Goal: Navigation & Orientation: Find specific page/section

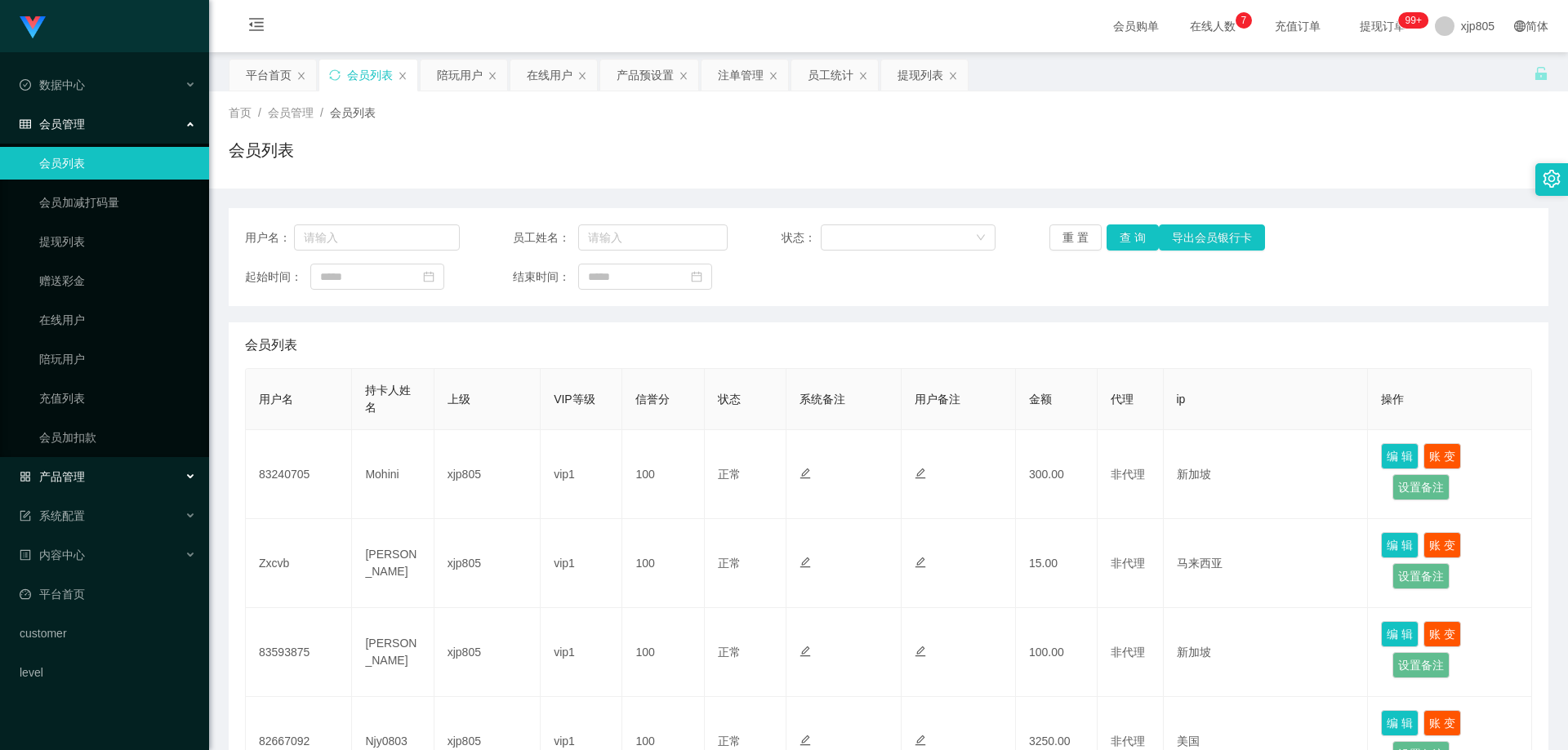
click at [83, 473] on span "产品管理" at bounding box center [52, 476] width 66 height 13
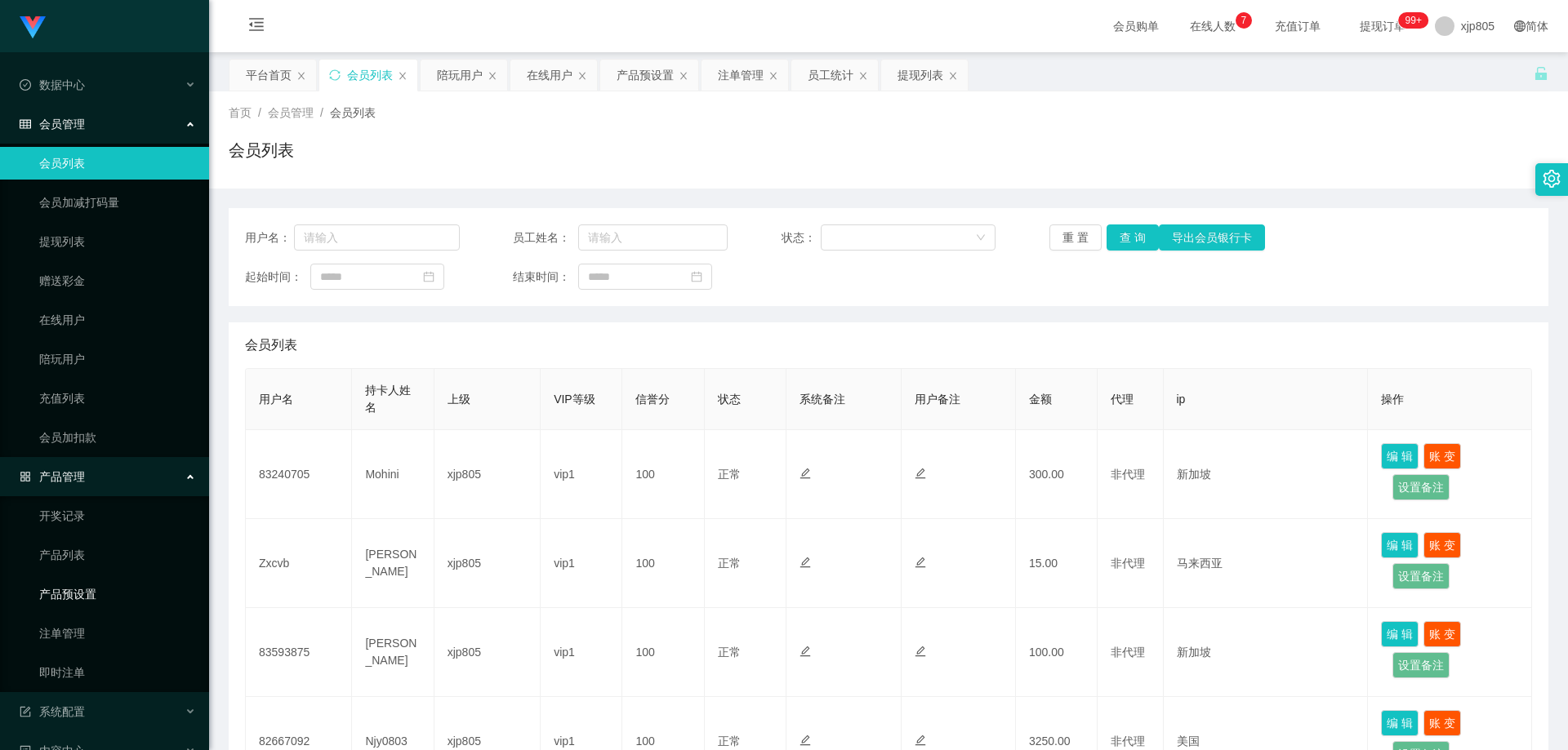
click at [79, 595] on link "产品预设置" at bounding box center [118, 594] width 157 height 32
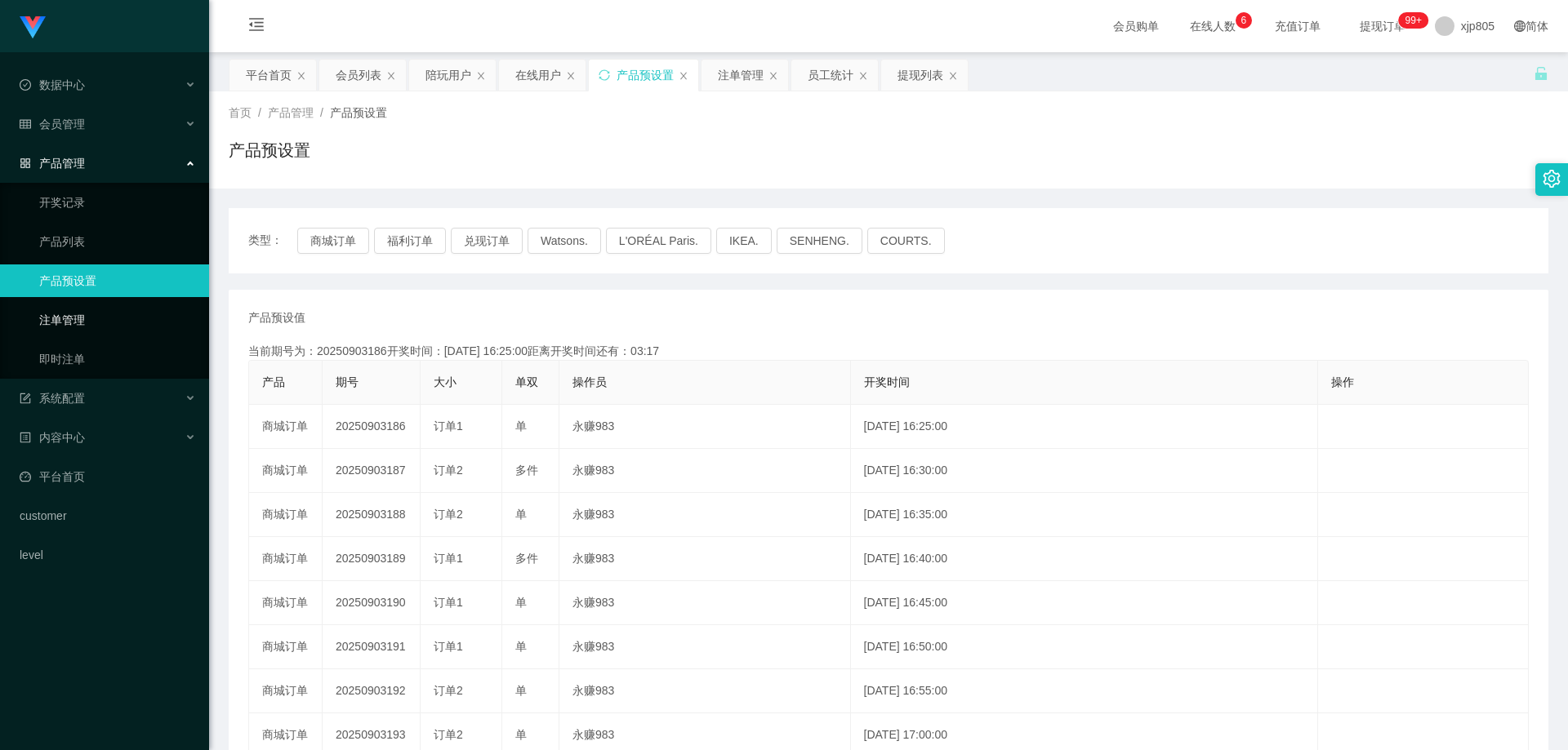
click at [117, 320] on link "注单管理" at bounding box center [118, 320] width 157 height 32
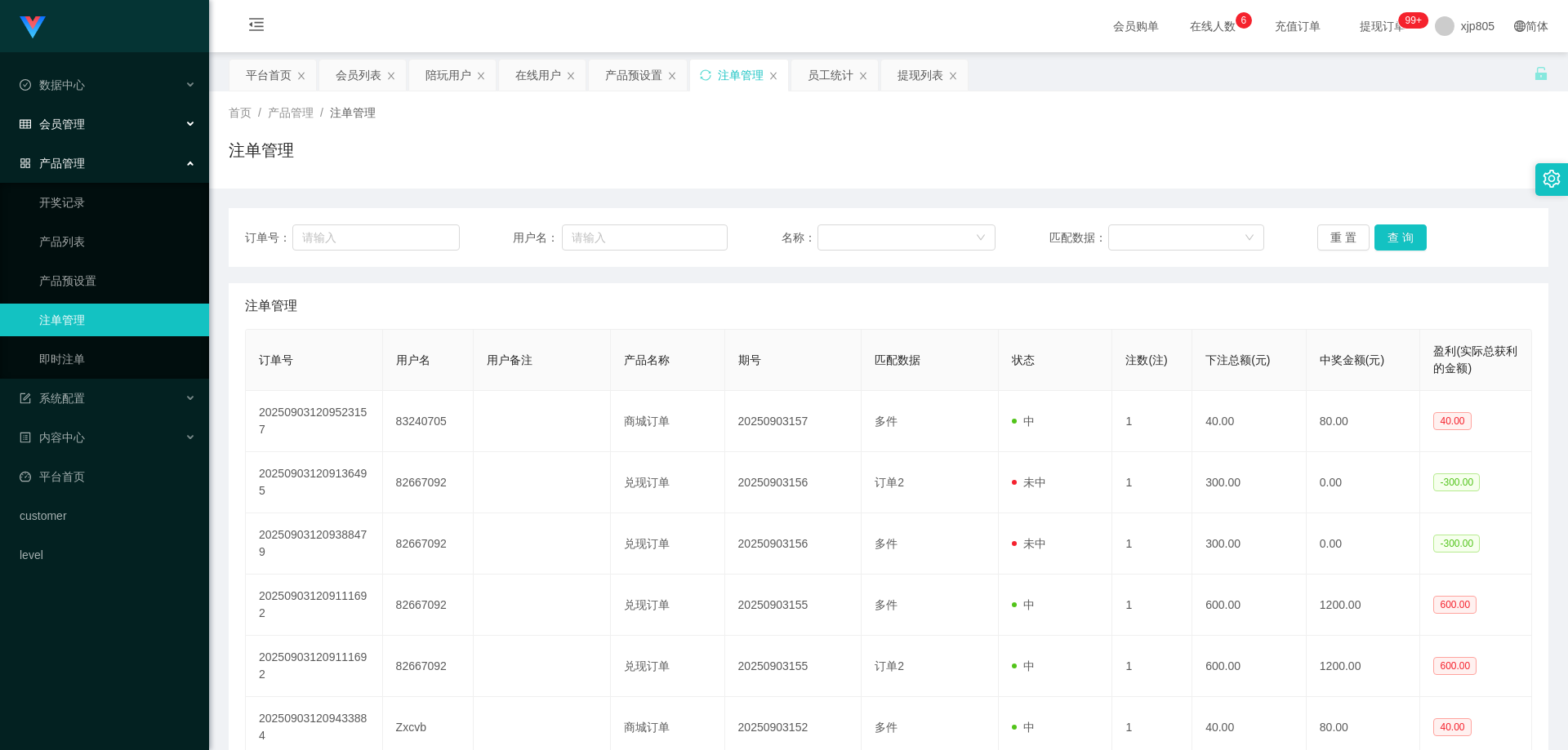
click at [97, 114] on div "会员管理" at bounding box center [104, 124] width 209 height 32
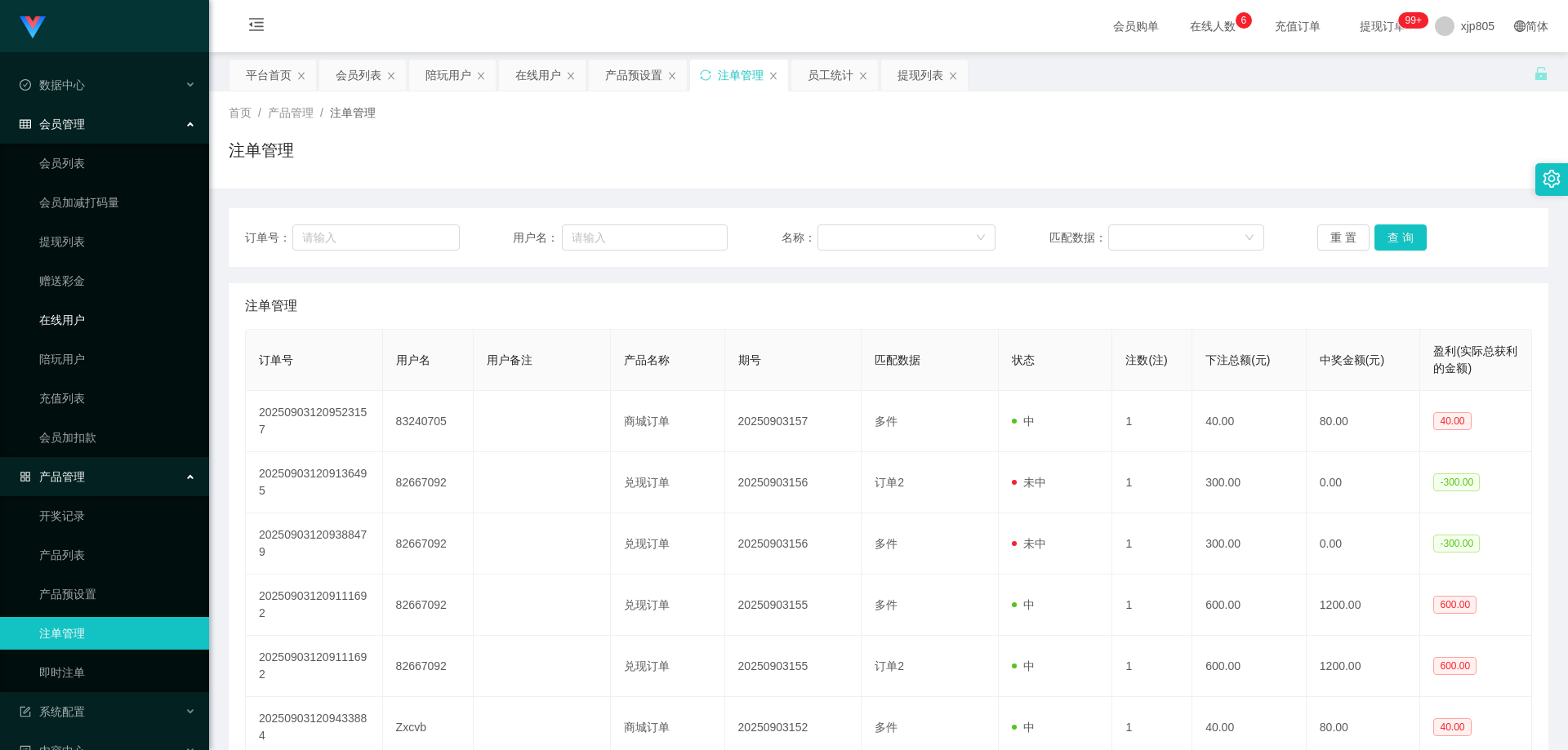
click at [72, 314] on link "在线用户" at bounding box center [118, 320] width 157 height 32
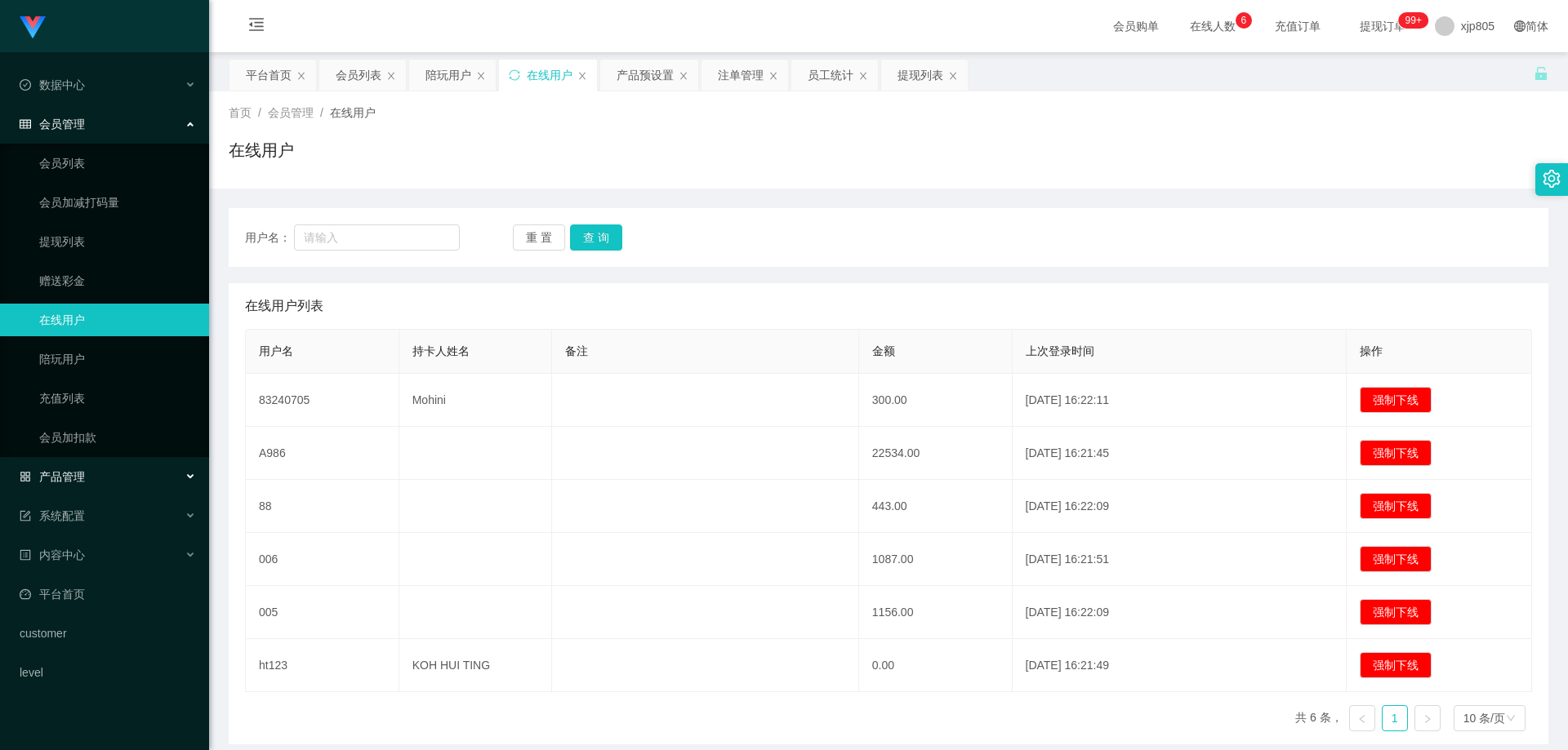
click at [98, 481] on div "产品管理" at bounding box center [104, 476] width 209 height 32
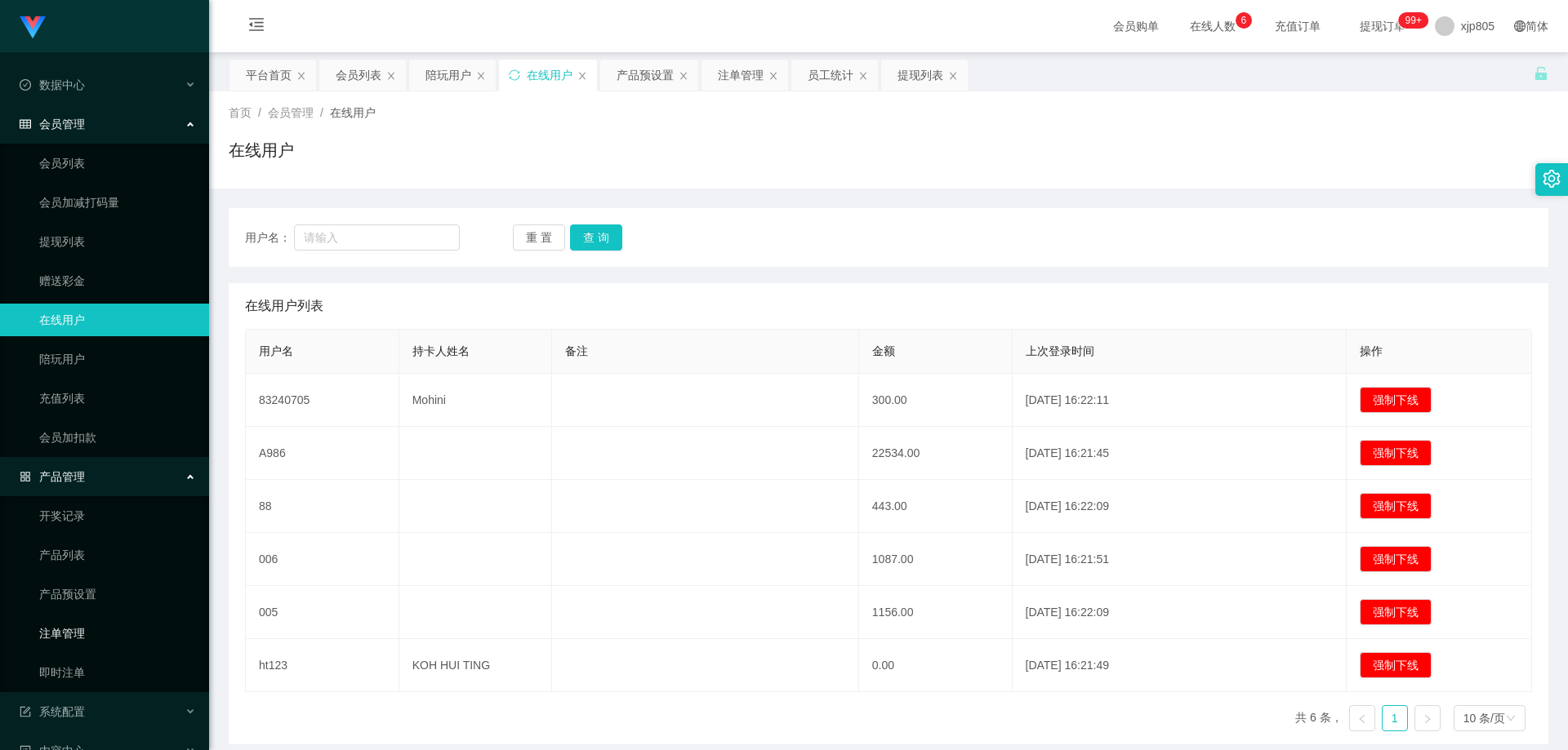
click at [92, 630] on link "注单管理" at bounding box center [118, 633] width 157 height 32
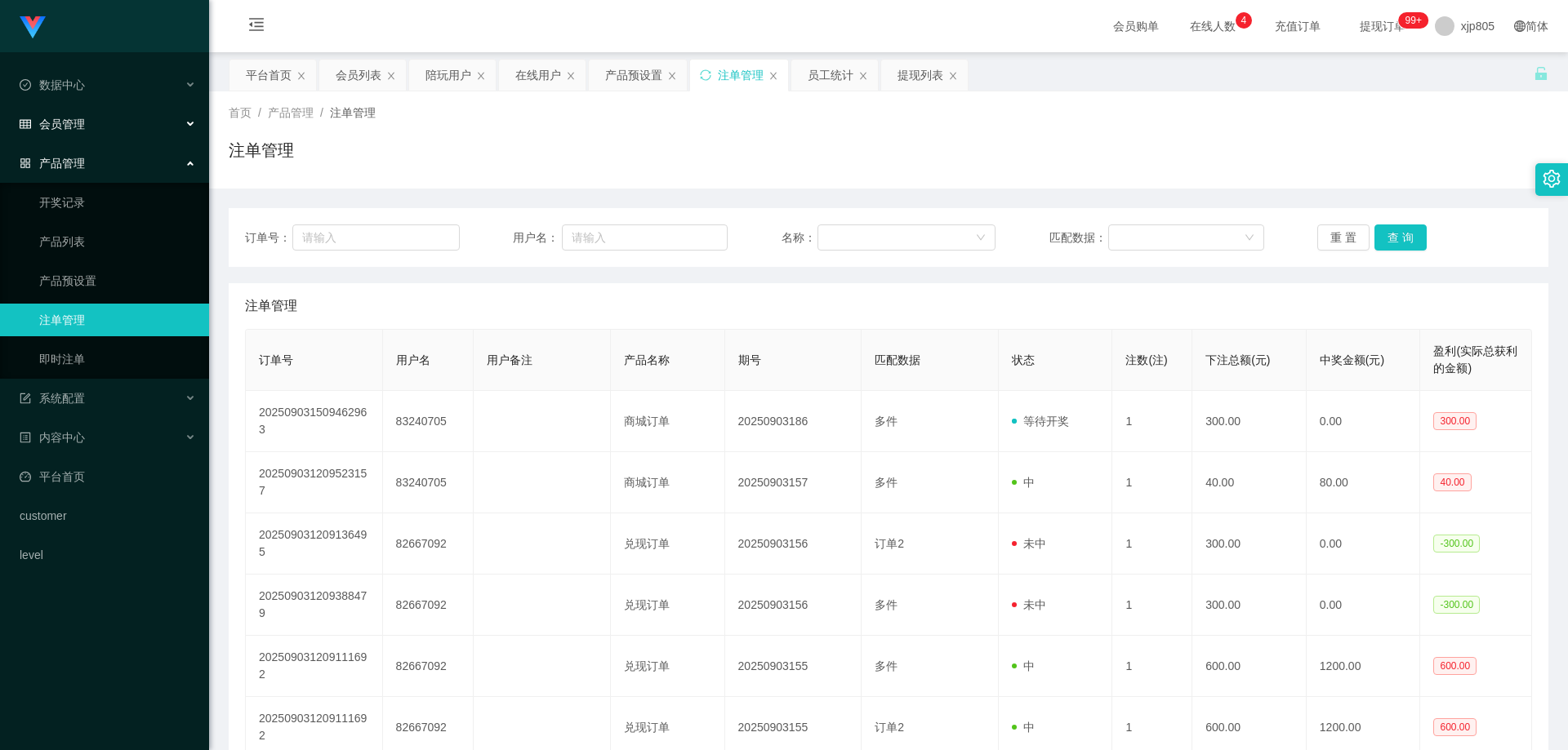
click at [103, 114] on div "会员管理" at bounding box center [104, 124] width 209 height 32
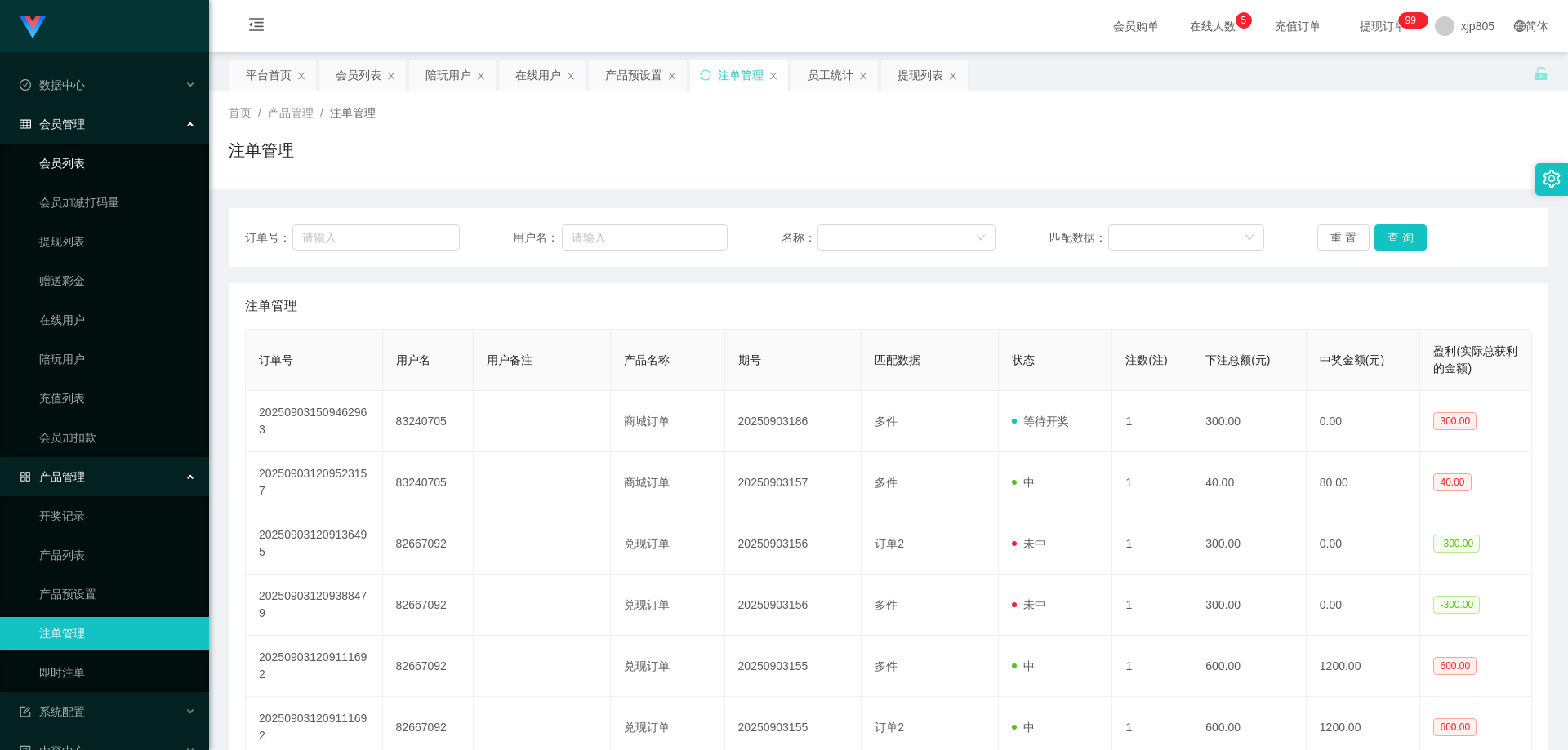
click at [77, 169] on link "会员列表" at bounding box center [118, 163] width 157 height 32
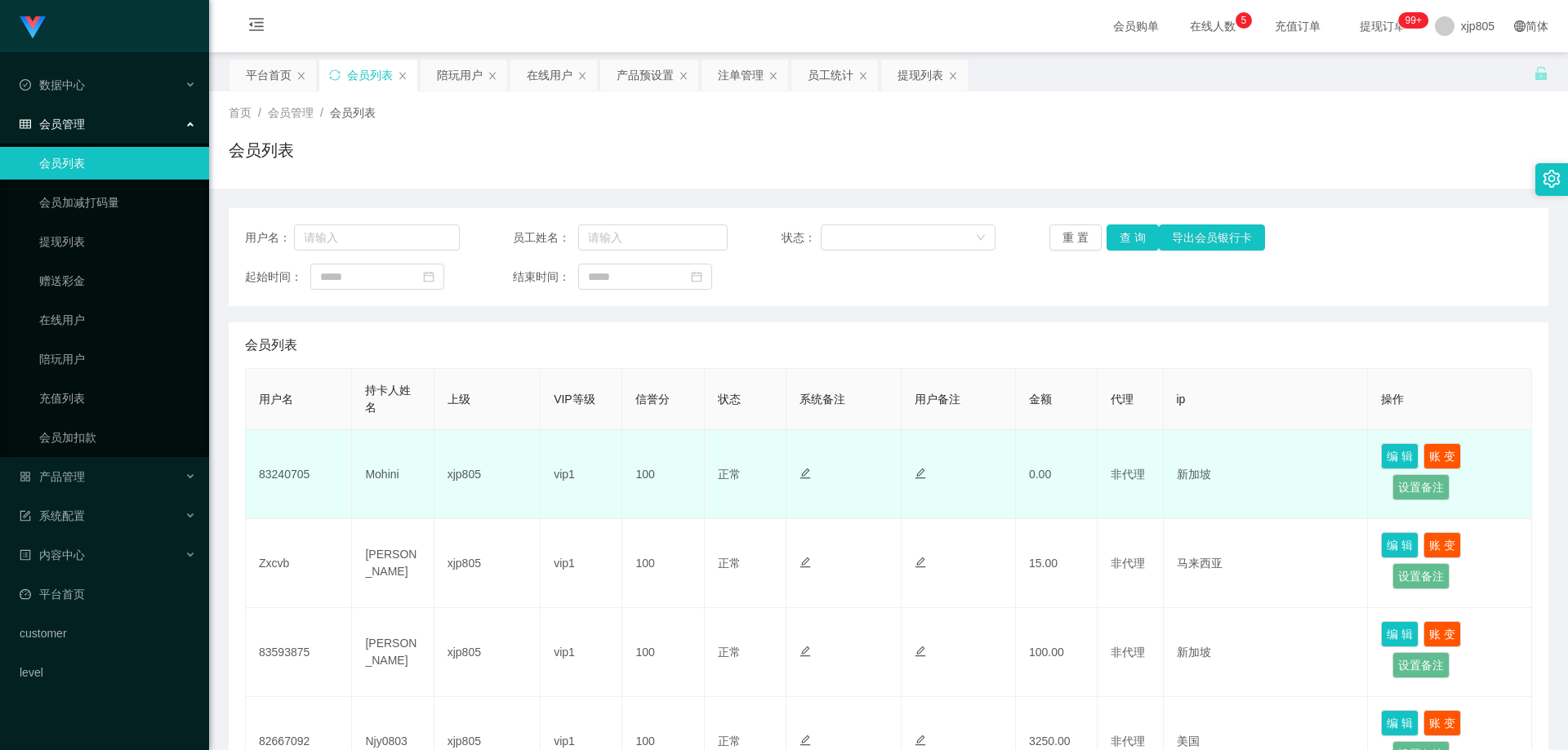
click at [281, 471] on td "83240705" at bounding box center [299, 475] width 106 height 89
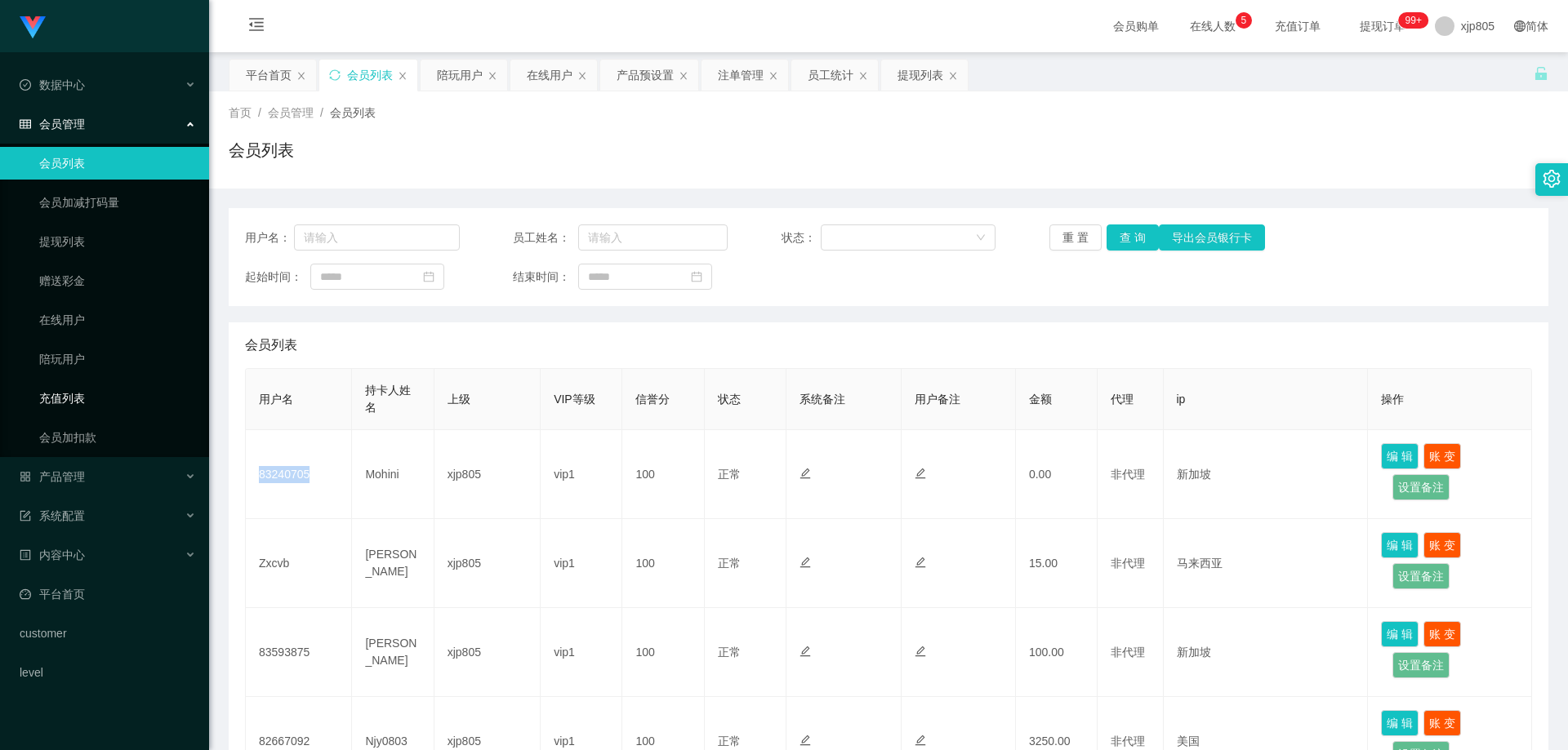
copy td "83240705"
click at [88, 477] on div "产品管理" at bounding box center [104, 476] width 209 height 32
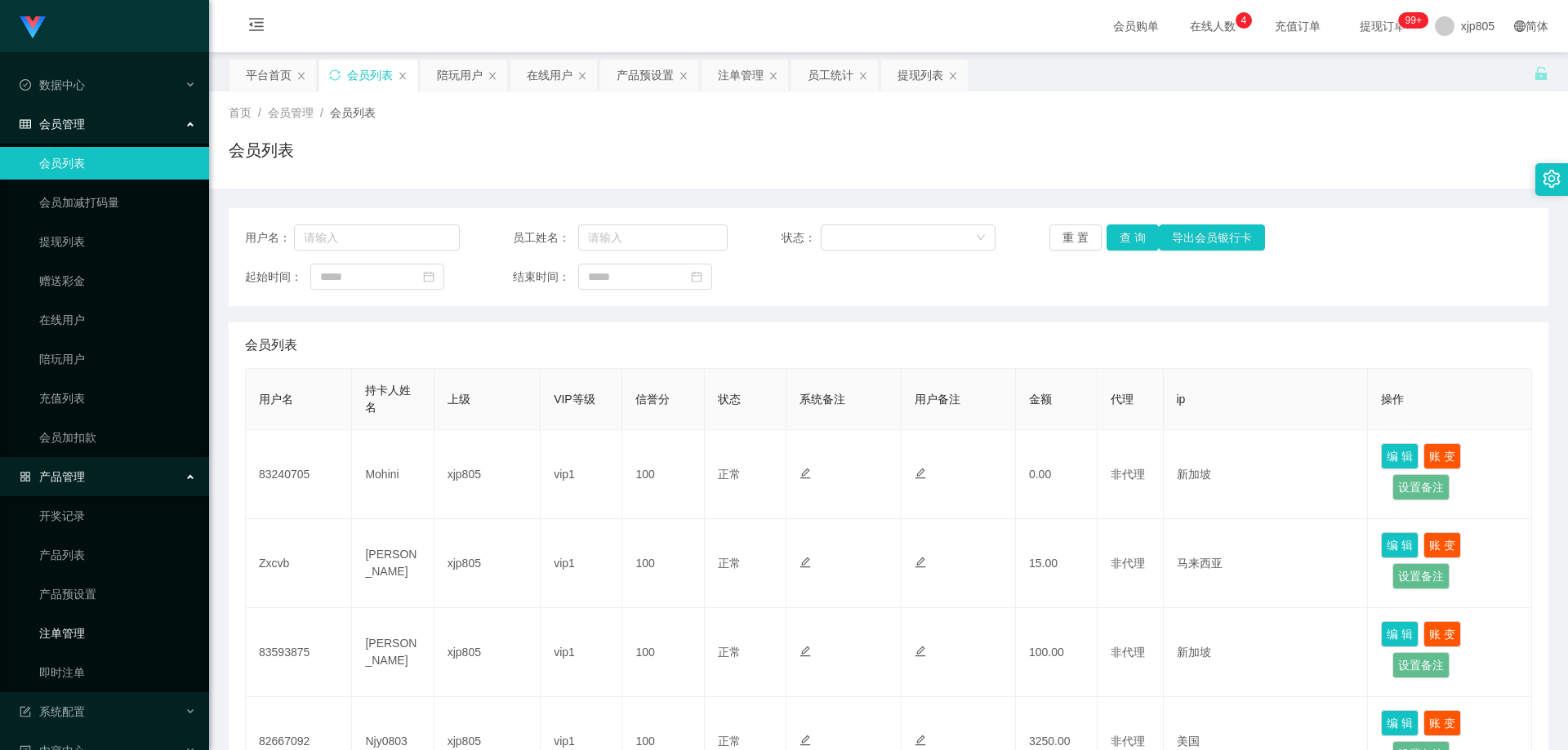
click at [84, 639] on link "注单管理" at bounding box center [118, 633] width 157 height 32
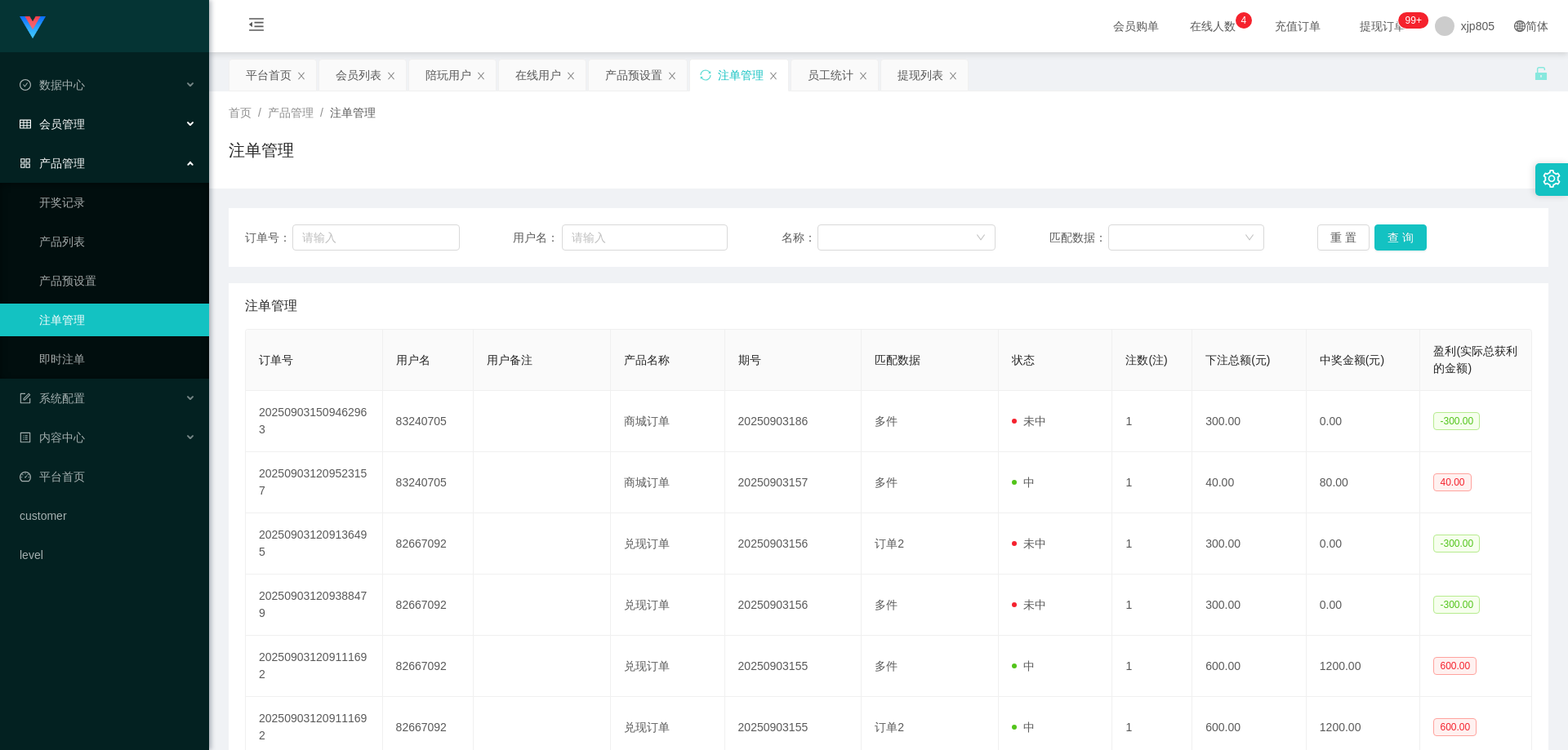
click at [114, 126] on div "会员管理" at bounding box center [104, 124] width 209 height 32
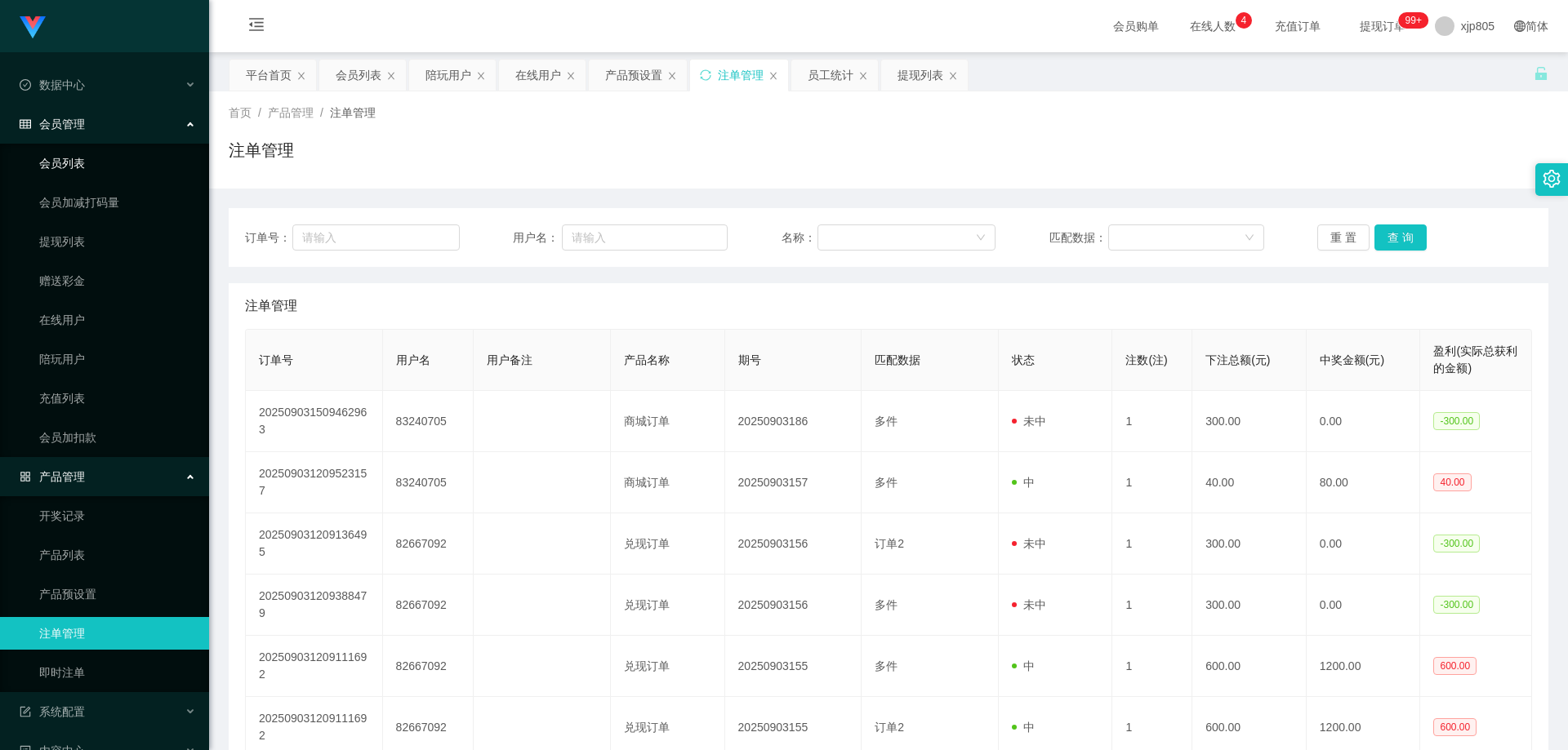
click at [80, 171] on link "会员列表" at bounding box center [118, 163] width 157 height 32
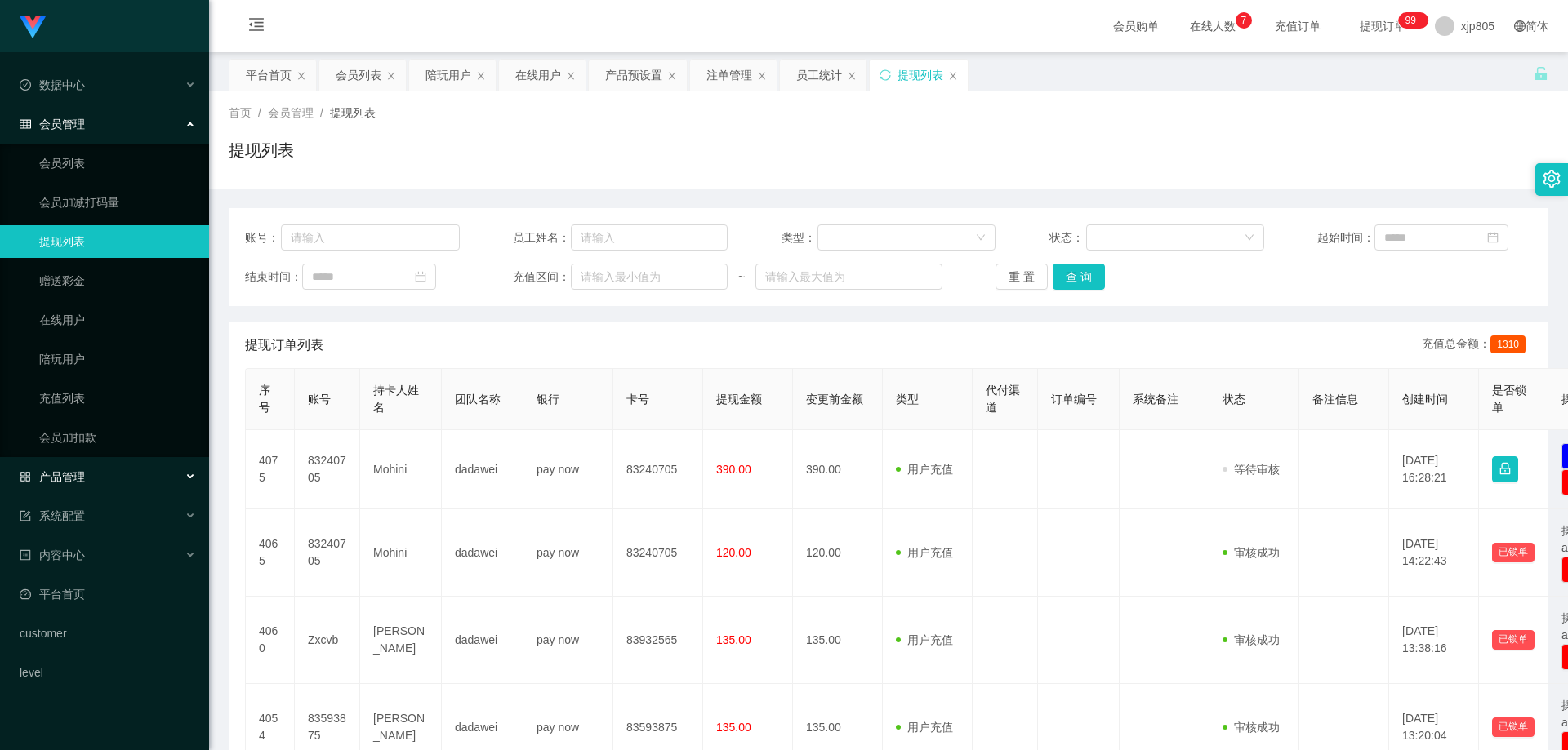
click at [71, 475] on span "产品管理" at bounding box center [52, 476] width 66 height 13
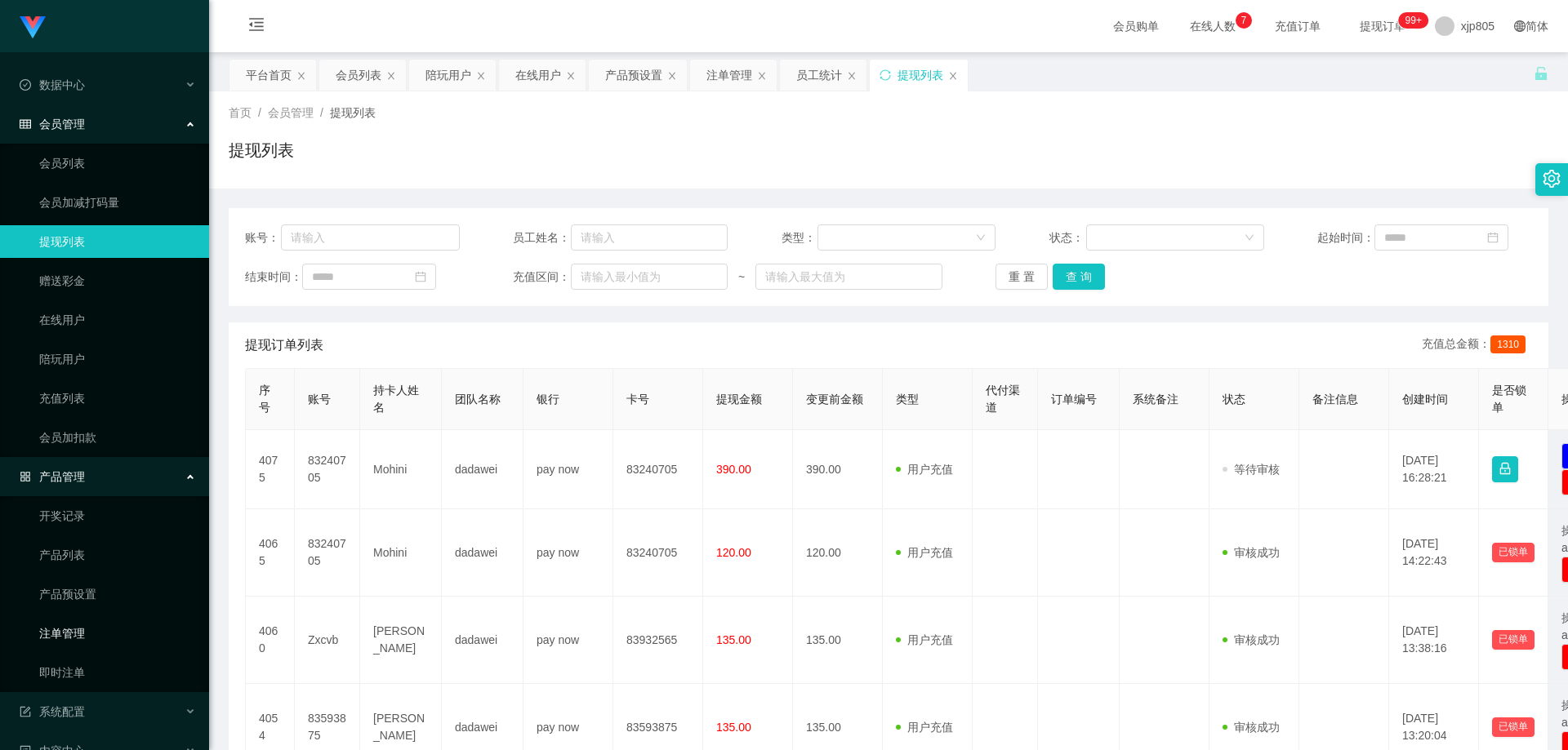
click at [90, 632] on link "注单管理" at bounding box center [118, 633] width 157 height 32
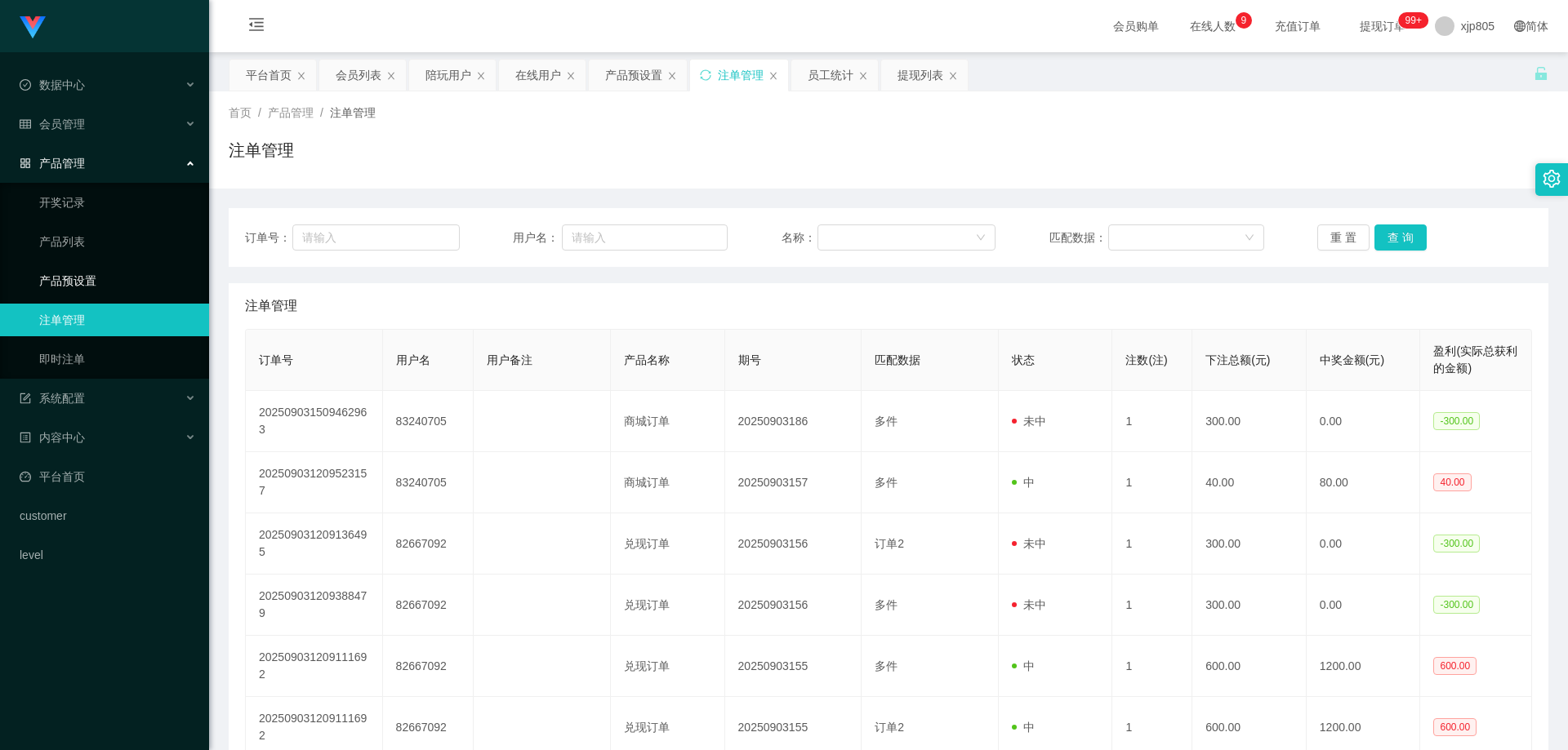
click at [85, 279] on link "产品预设置" at bounding box center [118, 281] width 157 height 32
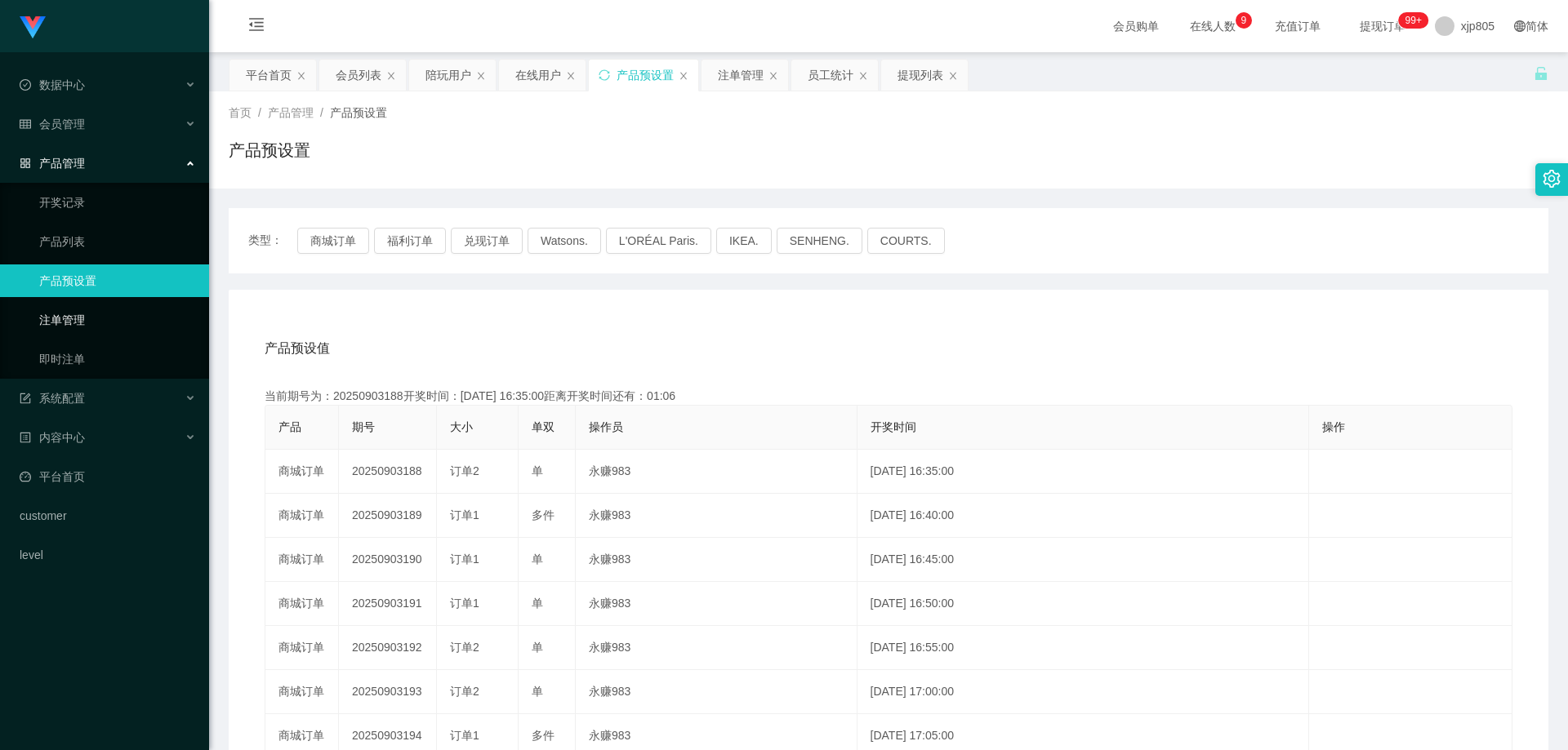
drag, startPoint x: 91, startPoint y: 311, endPoint x: 88, endPoint y: 300, distance: 11.4
click at [91, 311] on link "注单管理" at bounding box center [118, 320] width 157 height 32
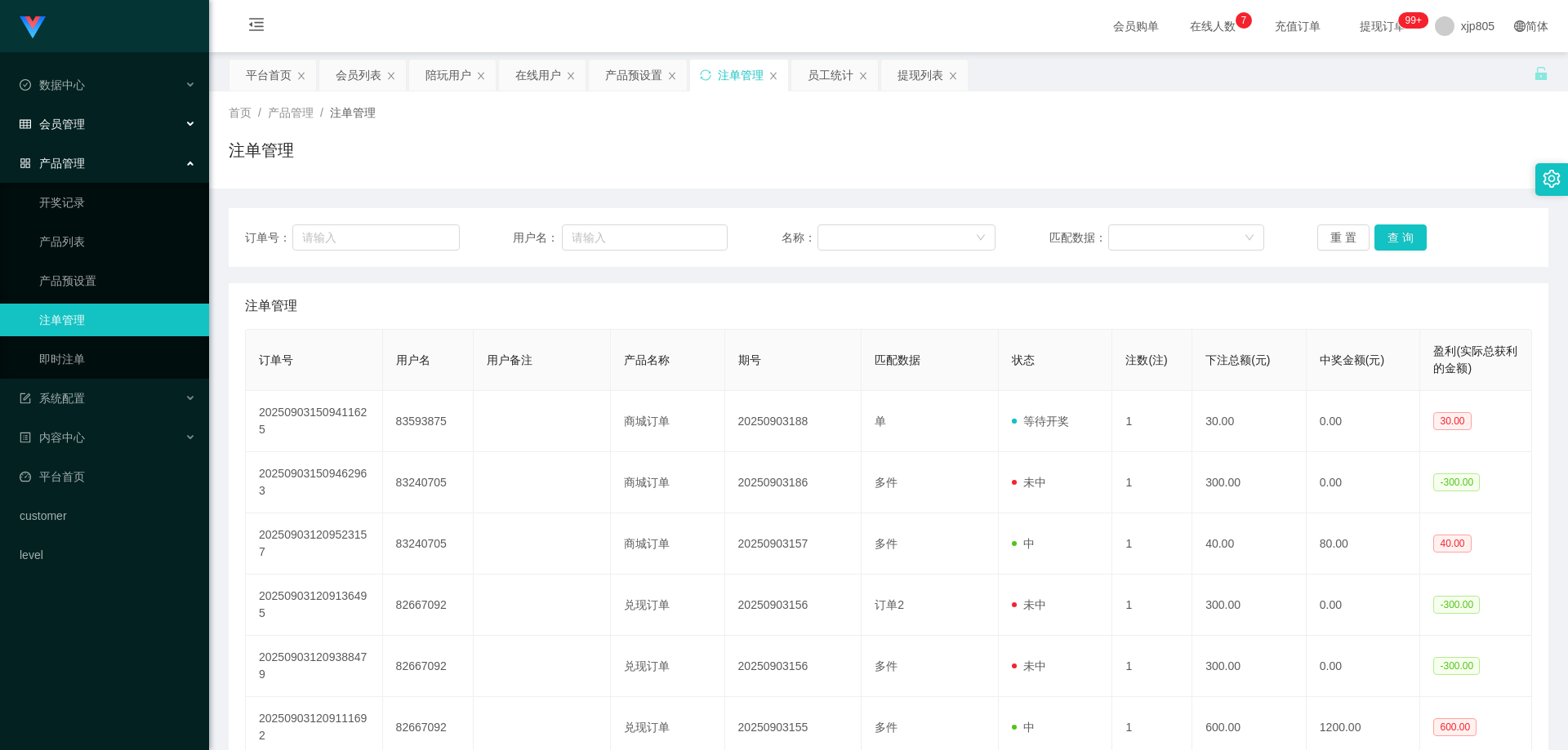
click at [80, 121] on span "会员管理" at bounding box center [52, 124] width 66 height 13
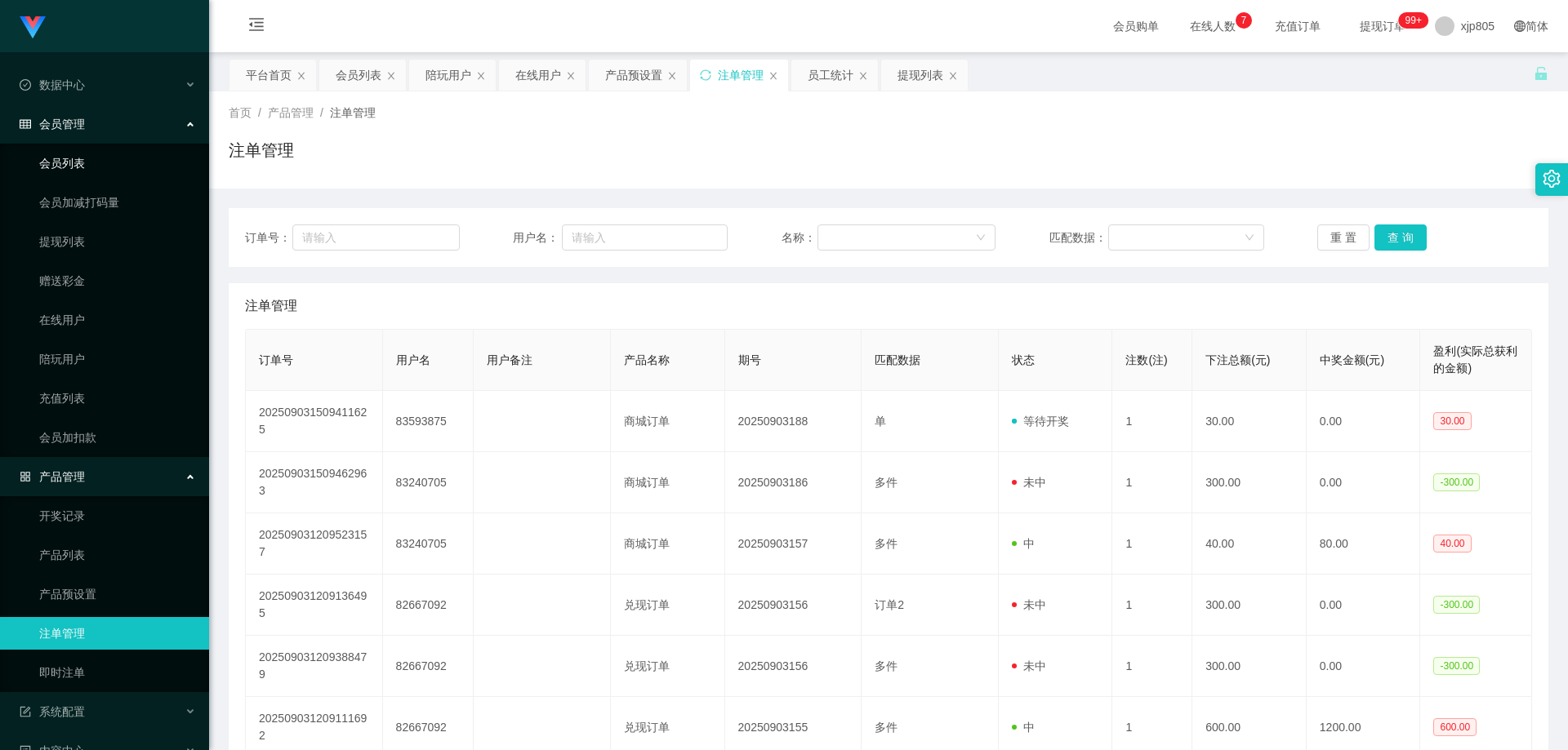
click at [91, 156] on link "会员列表" at bounding box center [118, 163] width 157 height 32
